Goal: Browse casually: Explore the website without a specific task or goal

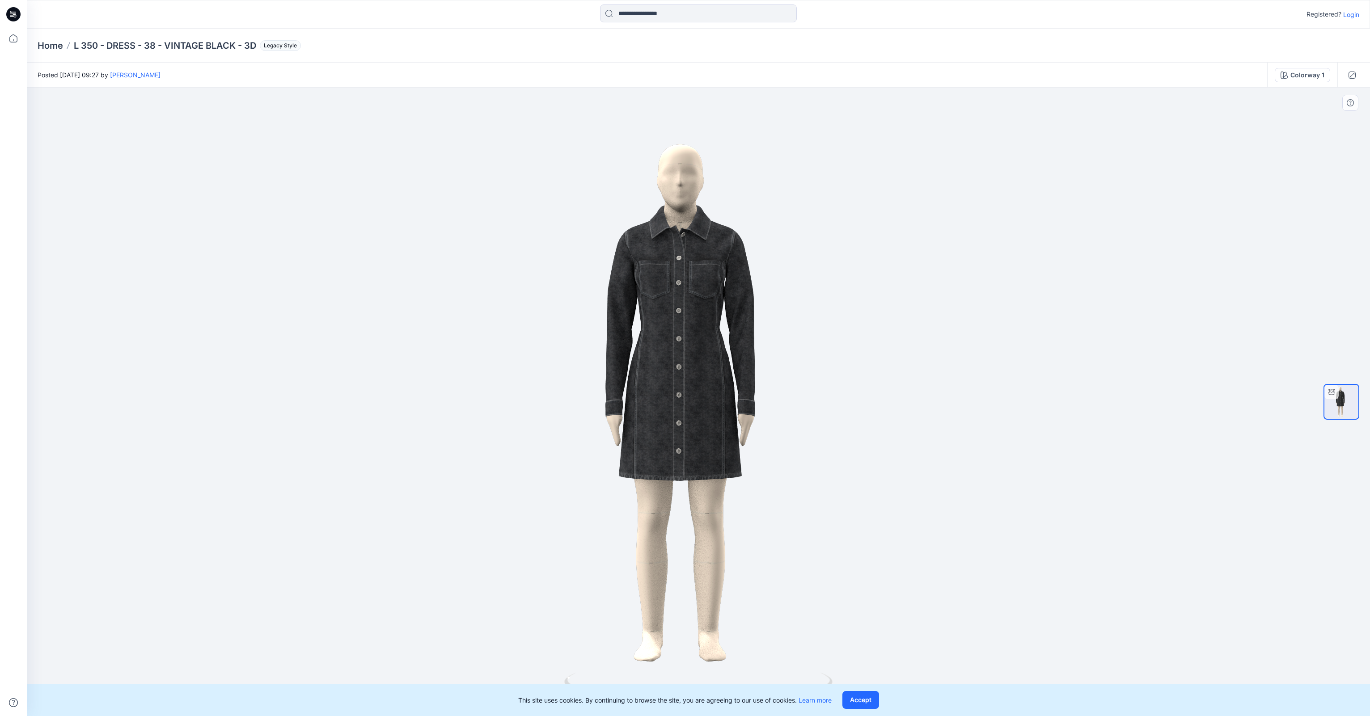
drag, startPoint x: 763, startPoint y: 377, endPoint x: 612, endPoint y: 378, distance: 150.7
click at [615, 378] on img at bounding box center [698, 401] width 581 height 581
drag, startPoint x: 602, startPoint y: 381, endPoint x: 840, endPoint y: 447, distance: 247.5
click at [753, 390] on img at bounding box center [698, 401] width 581 height 581
click at [851, 703] on button "Accept" at bounding box center [861, 700] width 37 height 18
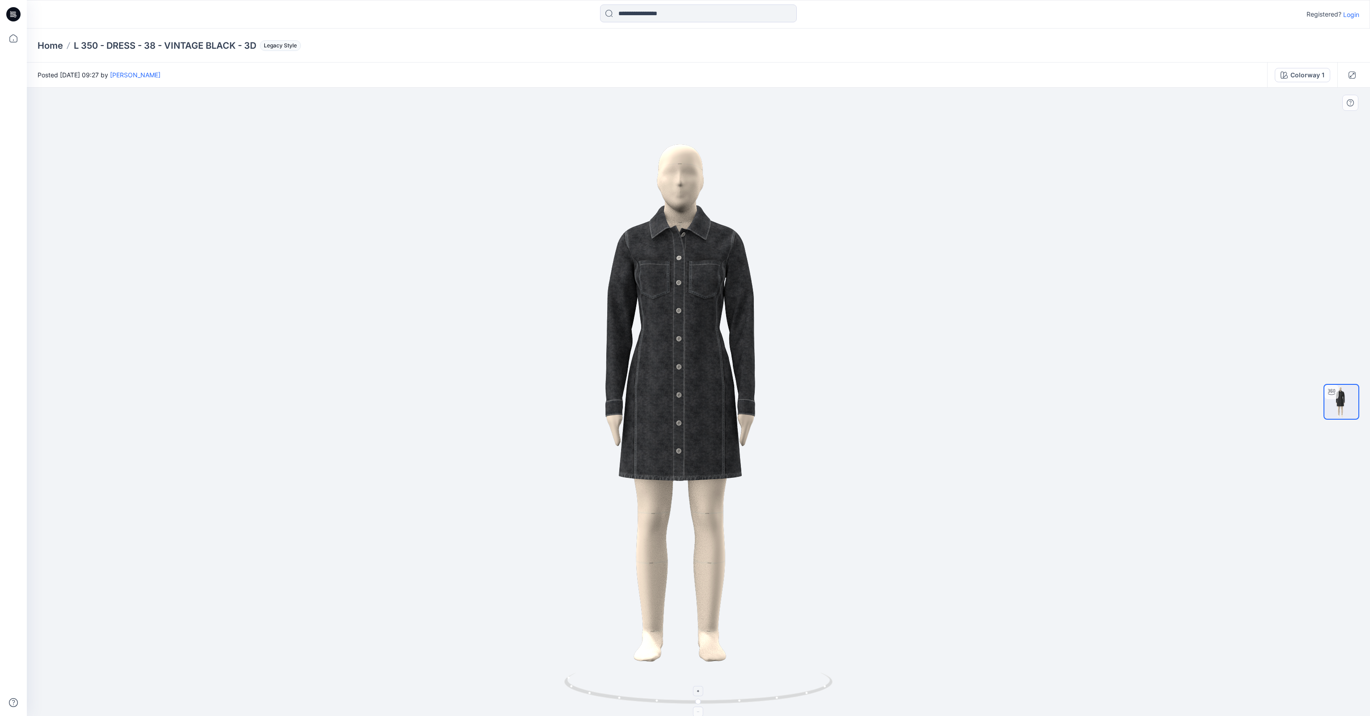
click at [698, 693] on icon at bounding box center [698, 691] width 5 height 5
click at [698, 693] on foreignobject at bounding box center [699, 692] width 10 height 10
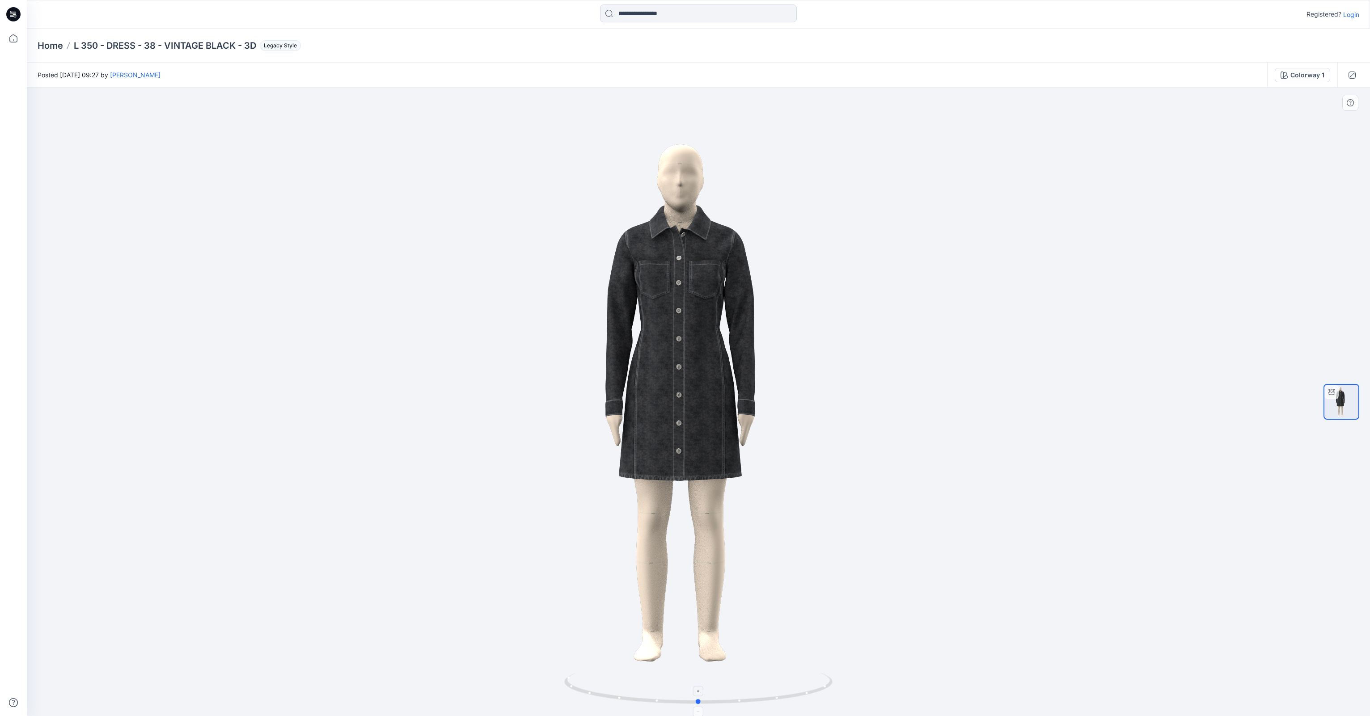
click at [699, 691] on foreignobject at bounding box center [699, 692] width 10 height 10
drag, startPoint x: 700, startPoint y: 704, endPoint x: 701, endPoint y: 695, distance: 8.5
click at [701, 695] on icon at bounding box center [699, 690] width 271 height 34
click at [1341, 394] on img at bounding box center [1342, 402] width 34 height 34
click at [805, 359] on img at bounding box center [698, 401] width 581 height 581
